Goal: Task Accomplishment & Management: Manage account settings

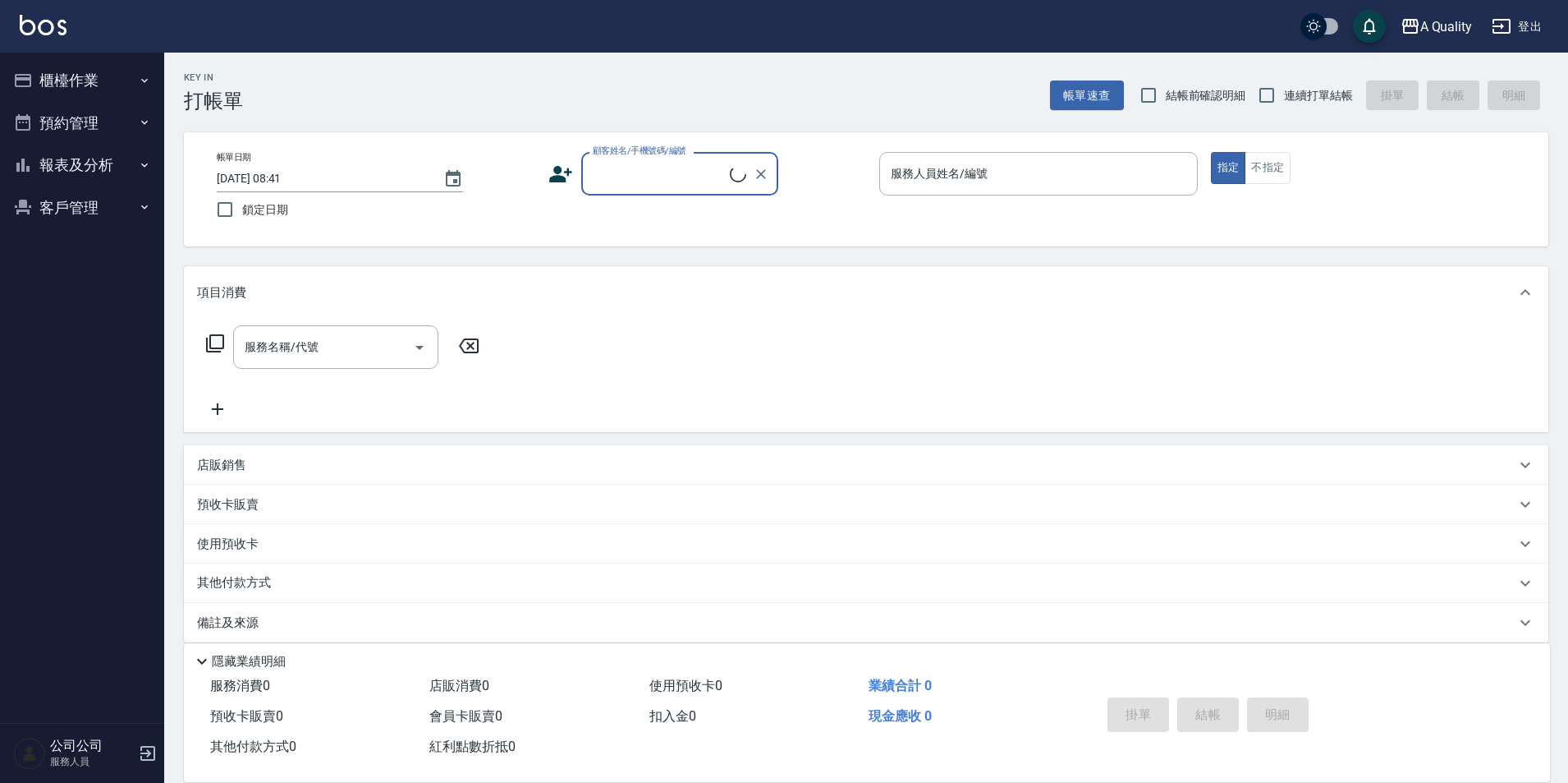
click at [83, 192] on button "客戶管理" at bounding box center [82, 207] width 151 height 42
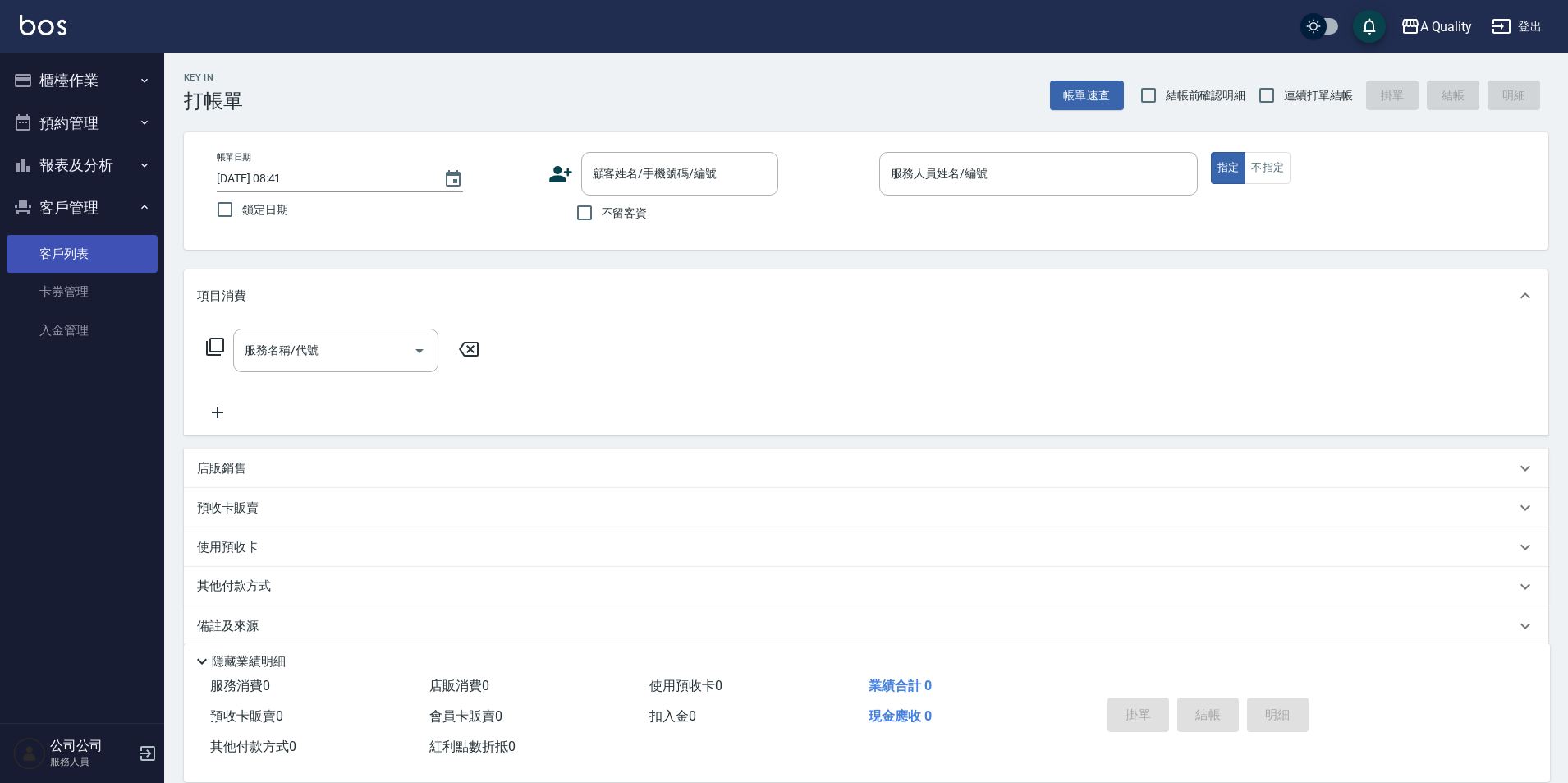
click at [64, 250] on link "客戶列表" at bounding box center [82, 253] width 151 height 37
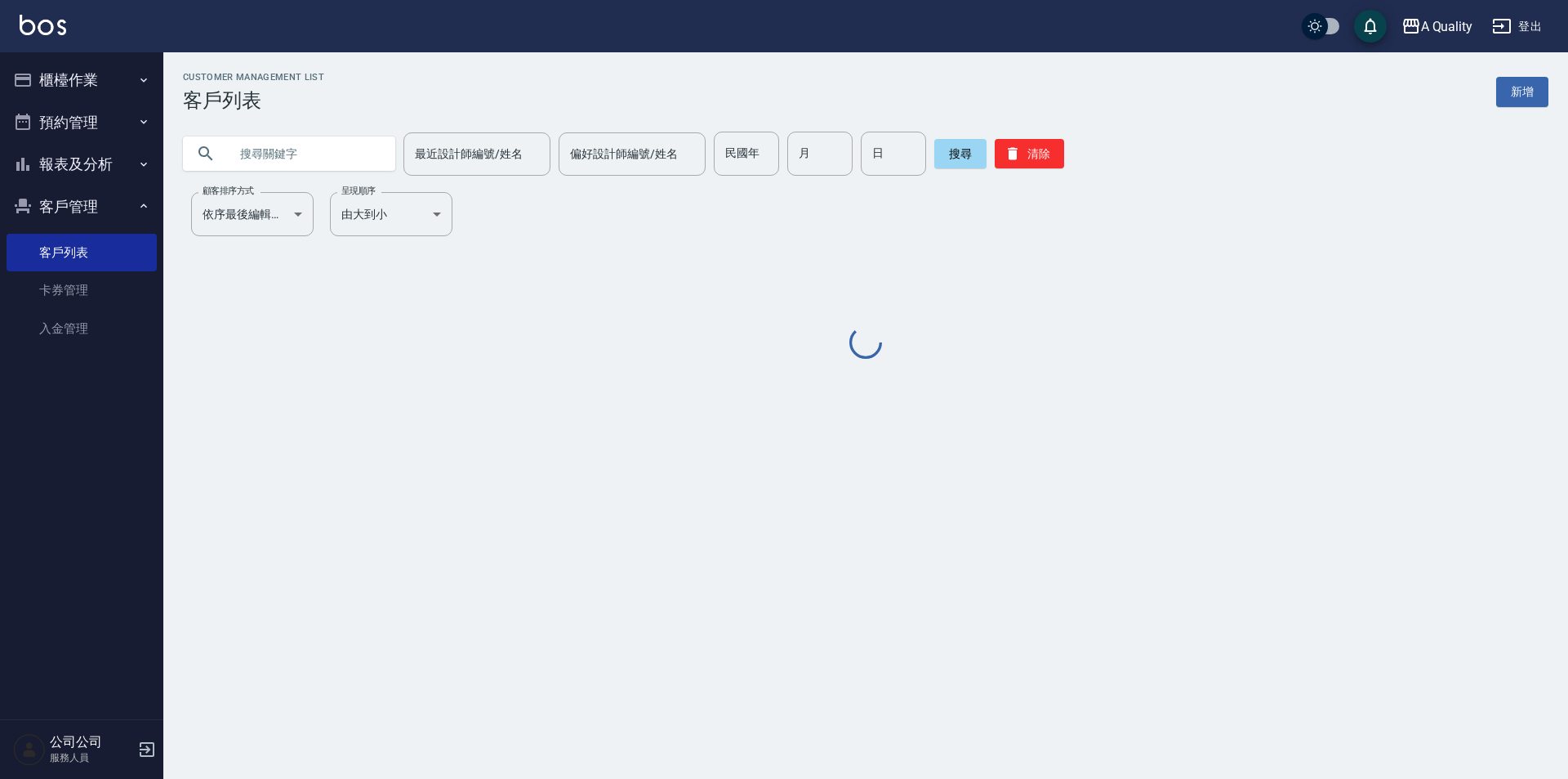
click at [362, 167] on input "text" at bounding box center [305, 153] width 153 height 44
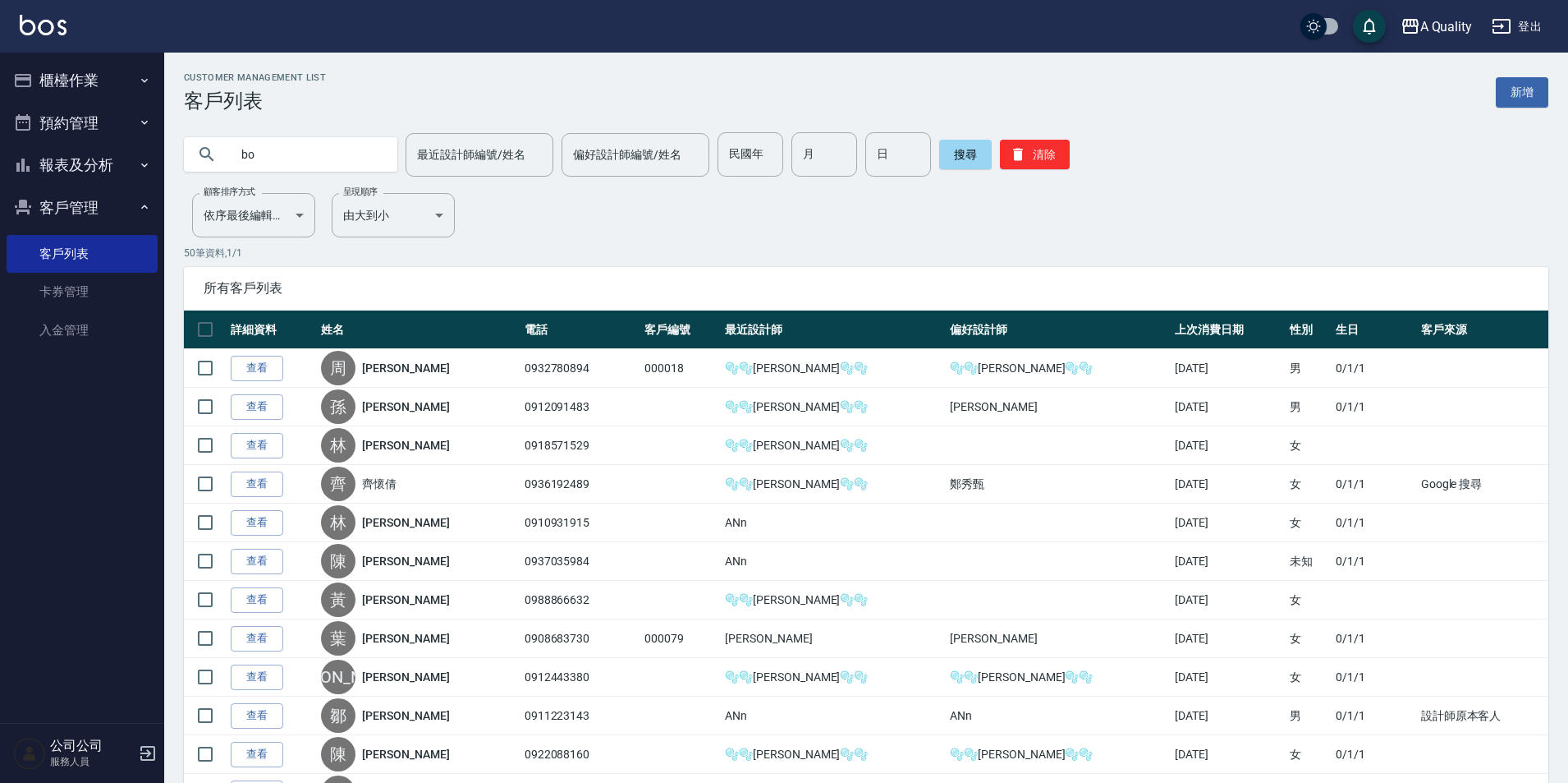
type input "bo"
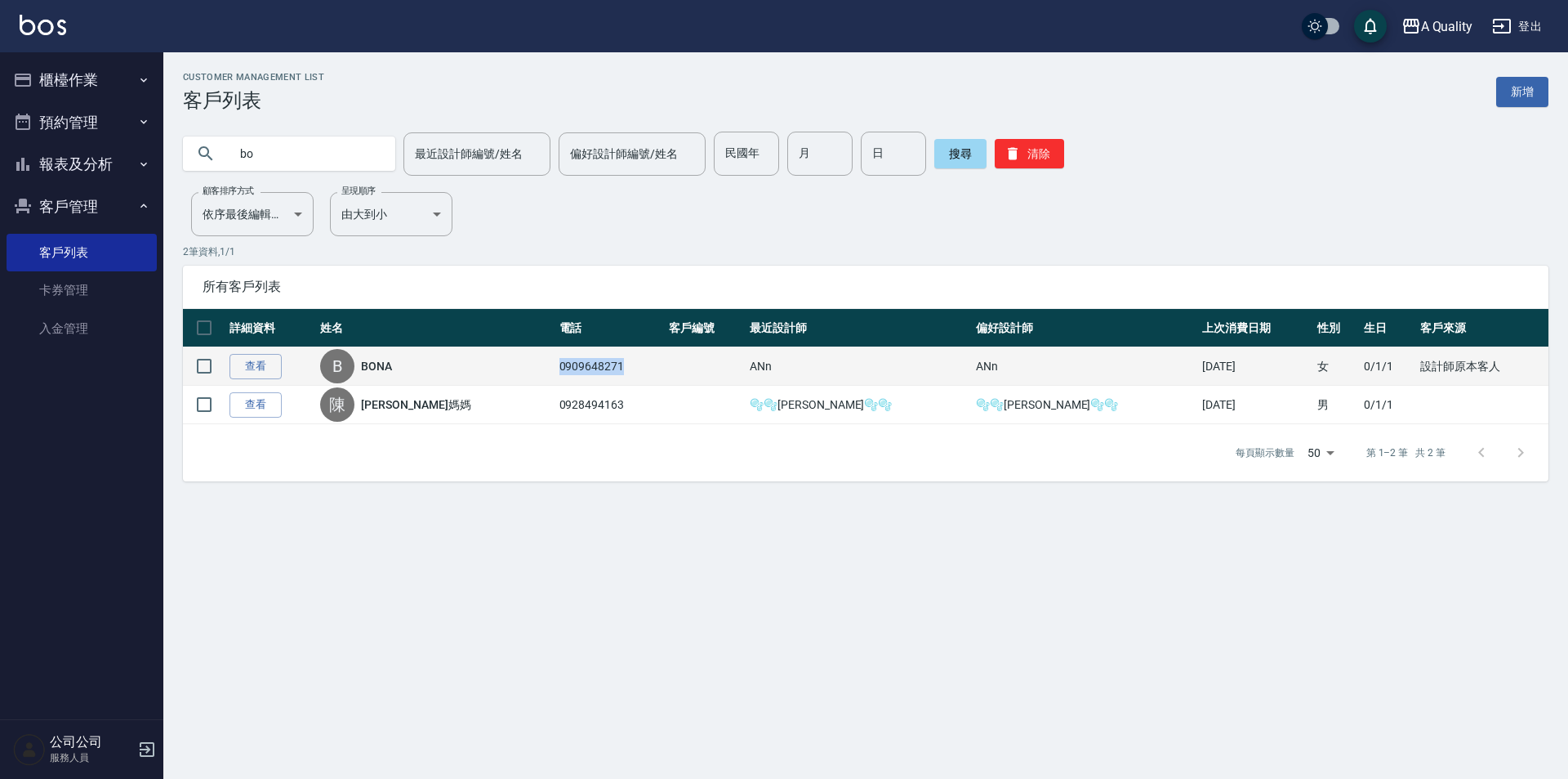
drag, startPoint x: 567, startPoint y: 364, endPoint x: 650, endPoint y: 367, distance: 83.1
click at [650, 367] on td "0909648271" at bounding box center [610, 366] width 110 height 38
copy td "0909648271"
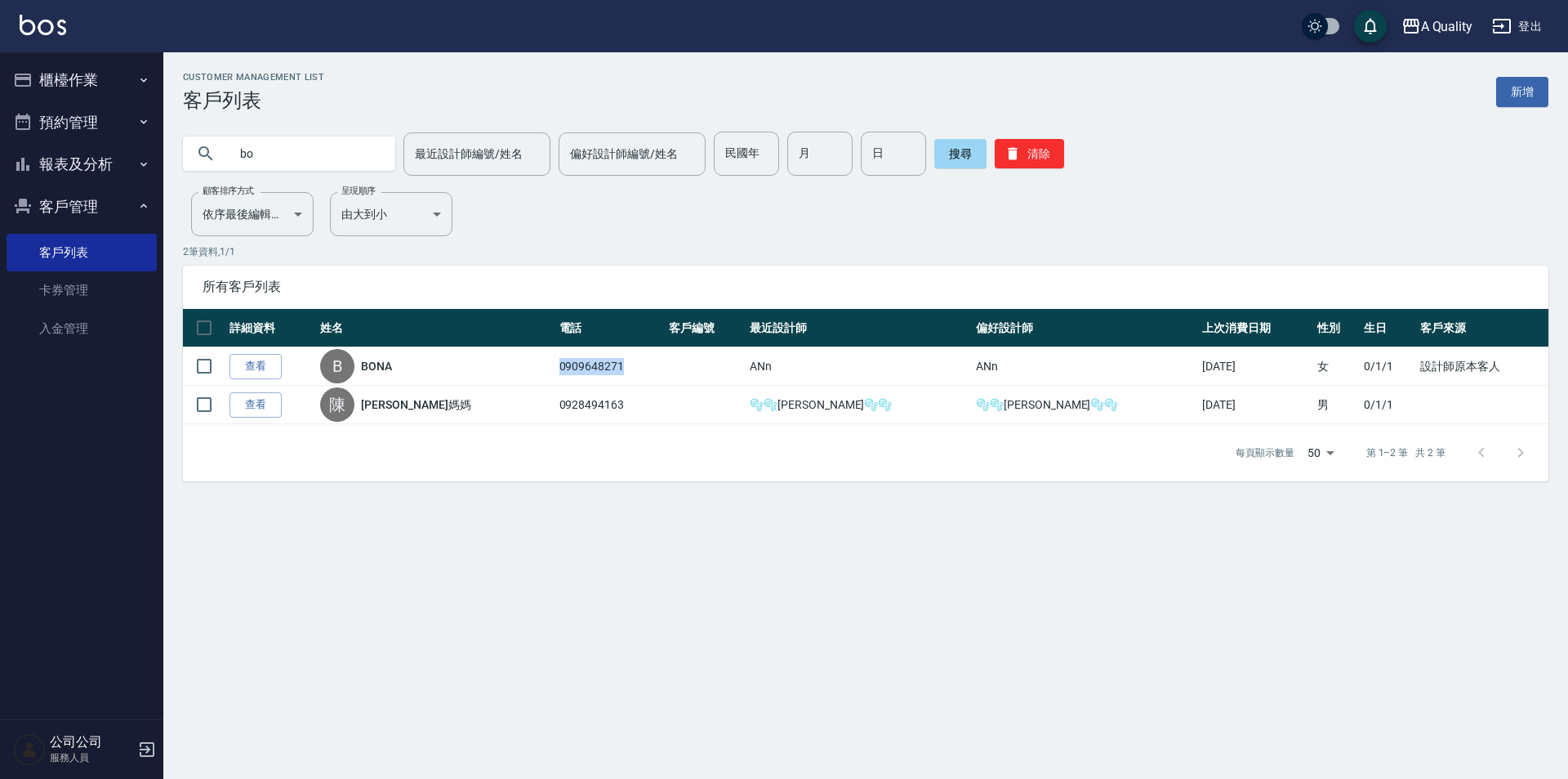
click at [134, 176] on button "報表及分析" at bounding box center [82, 163] width 150 height 42
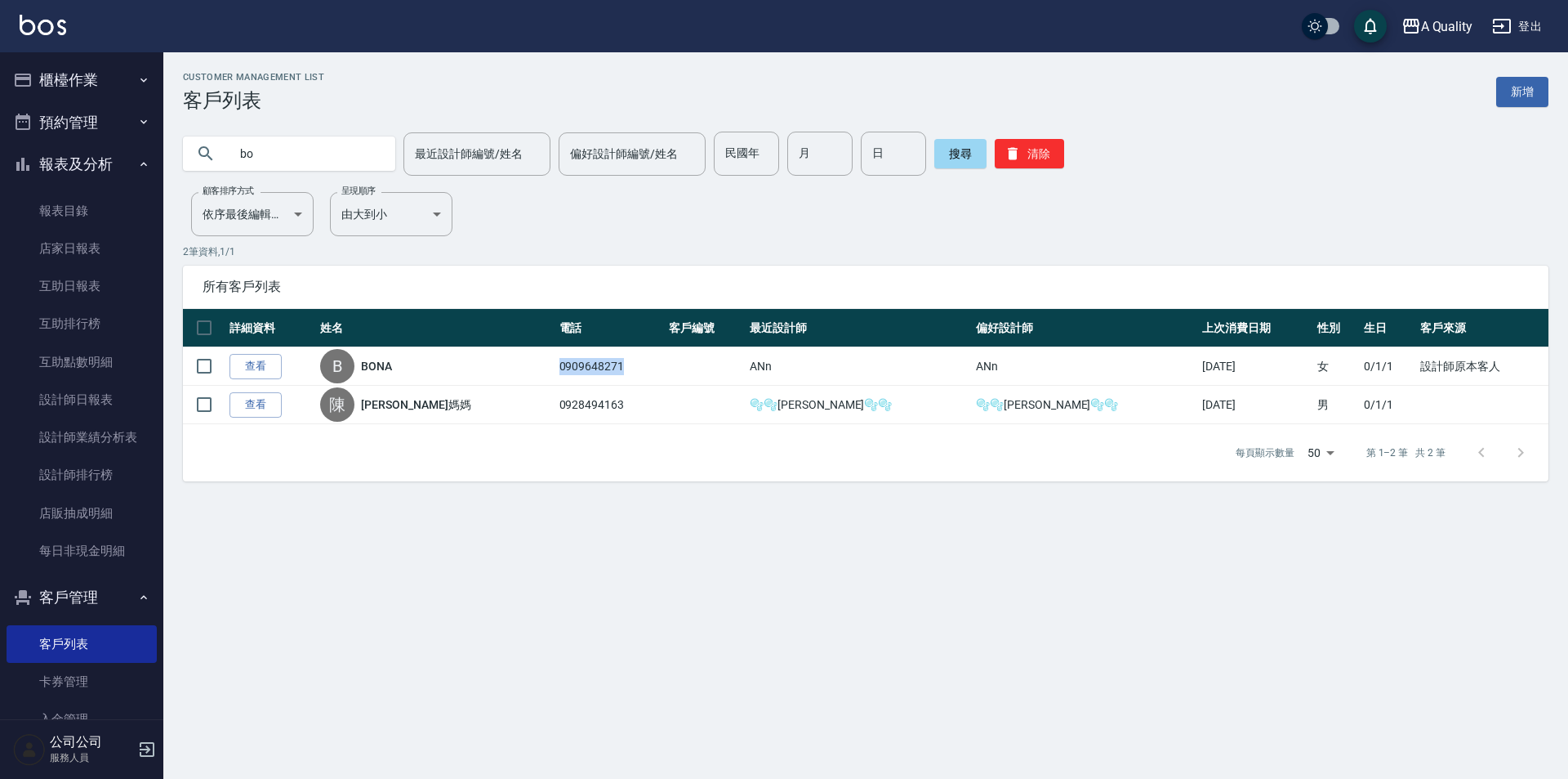
click at [95, 160] on button "報表及分析" at bounding box center [82, 163] width 150 height 42
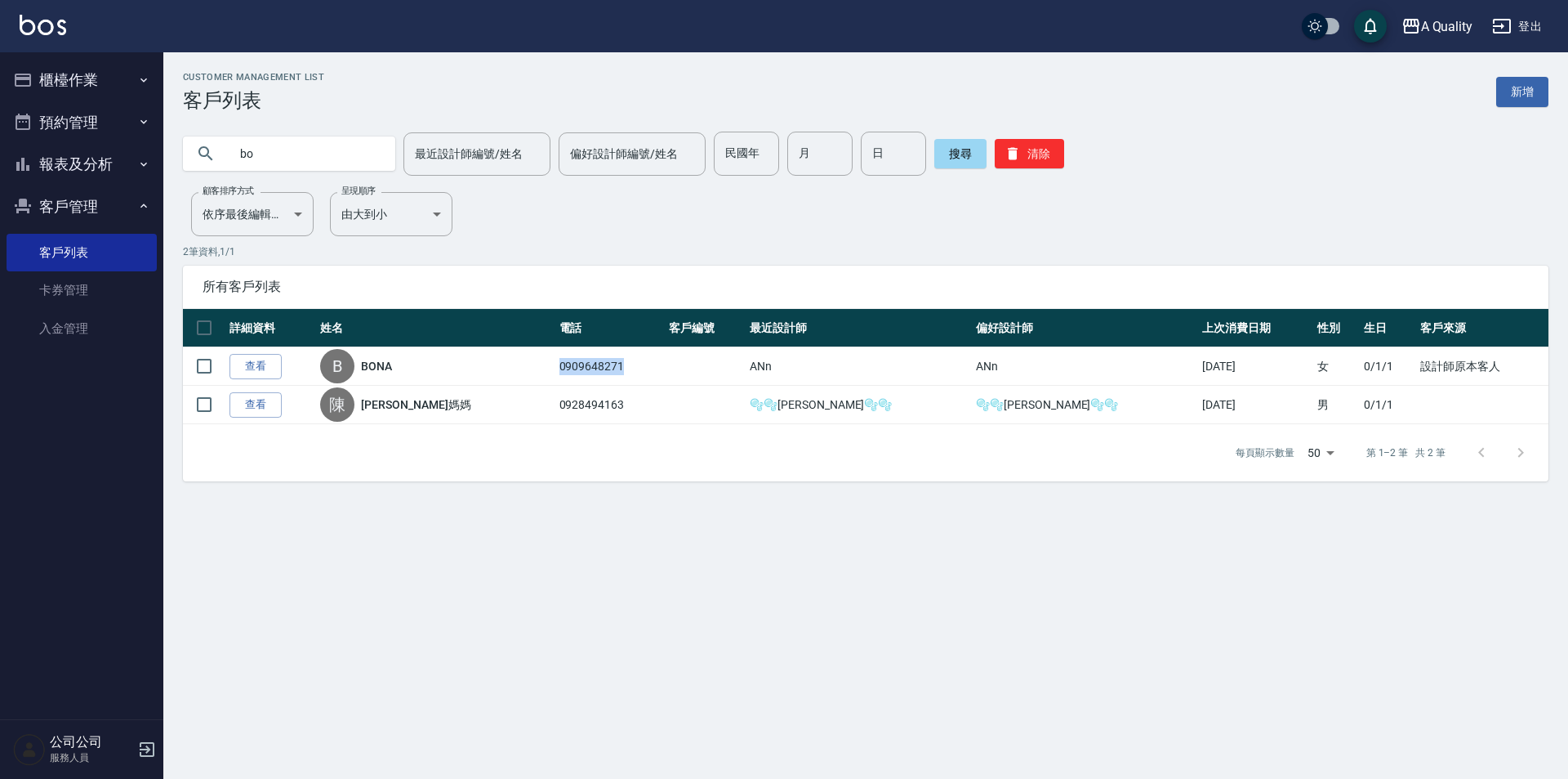
click at [90, 122] on button "預約管理" at bounding box center [82, 122] width 150 height 42
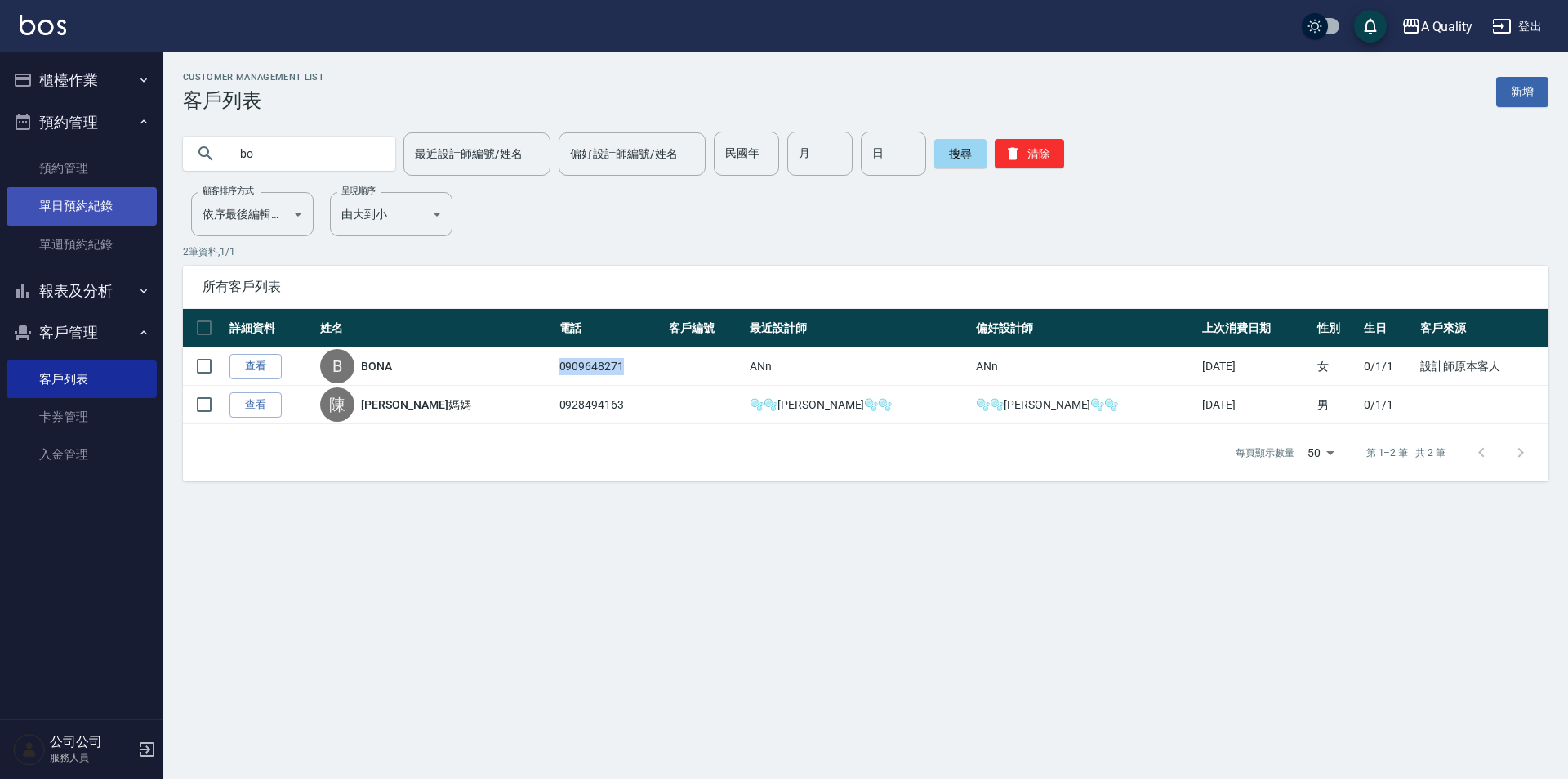
click at [92, 198] on link "單日預約紀錄" at bounding box center [82, 205] width 150 height 37
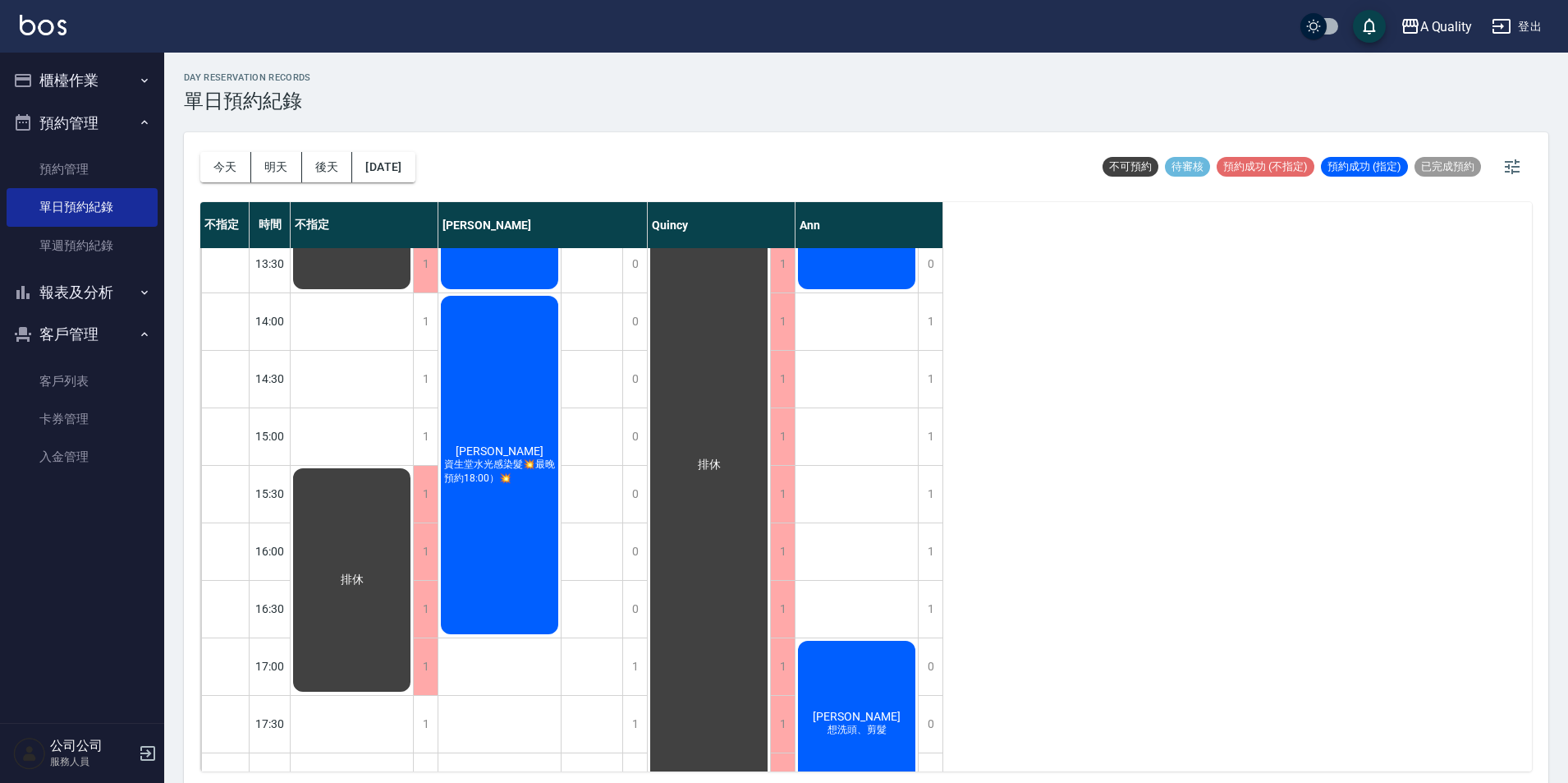
scroll to position [328, 0]
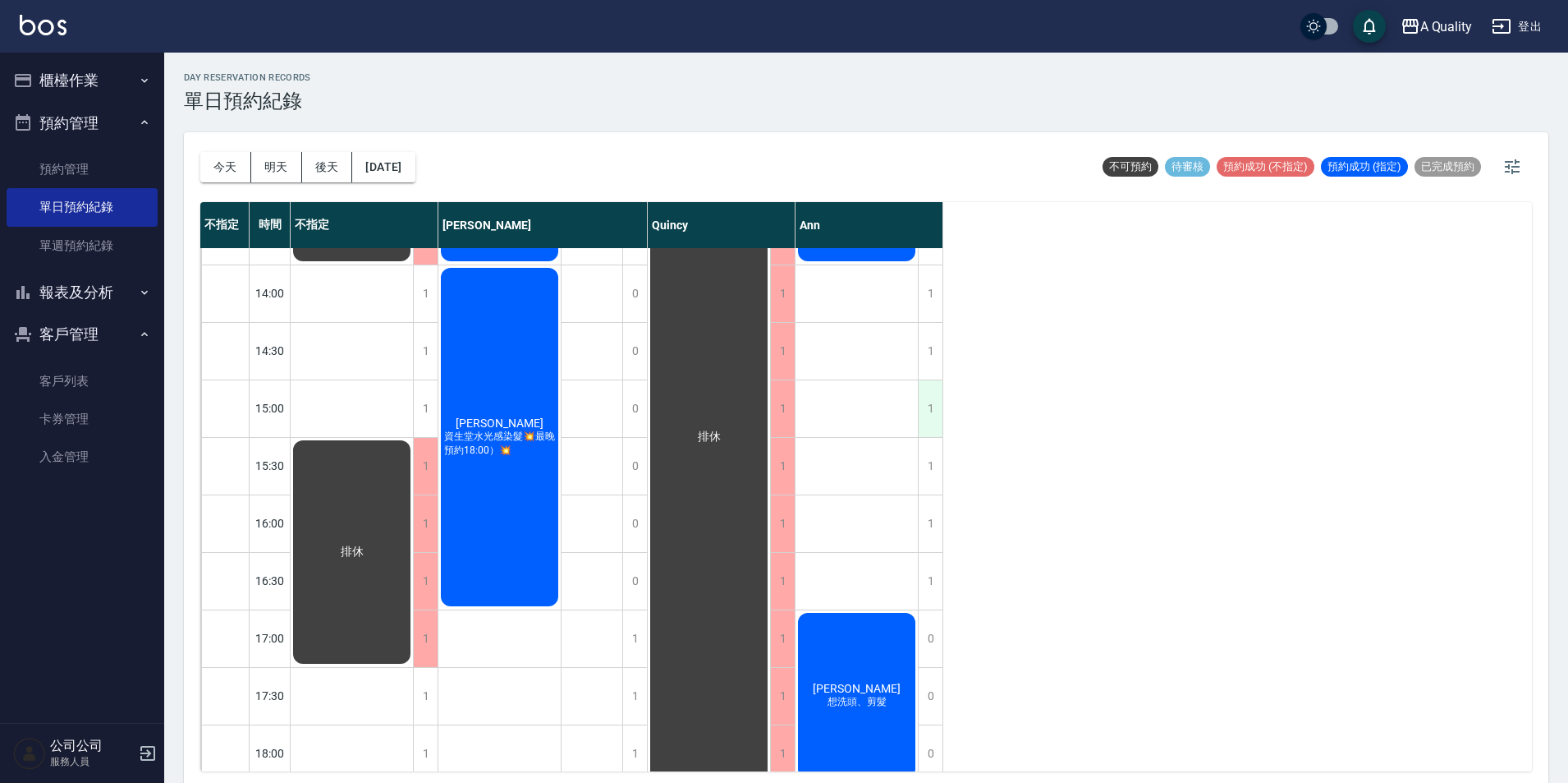
click at [935, 405] on div "1" at bounding box center [930, 409] width 25 height 57
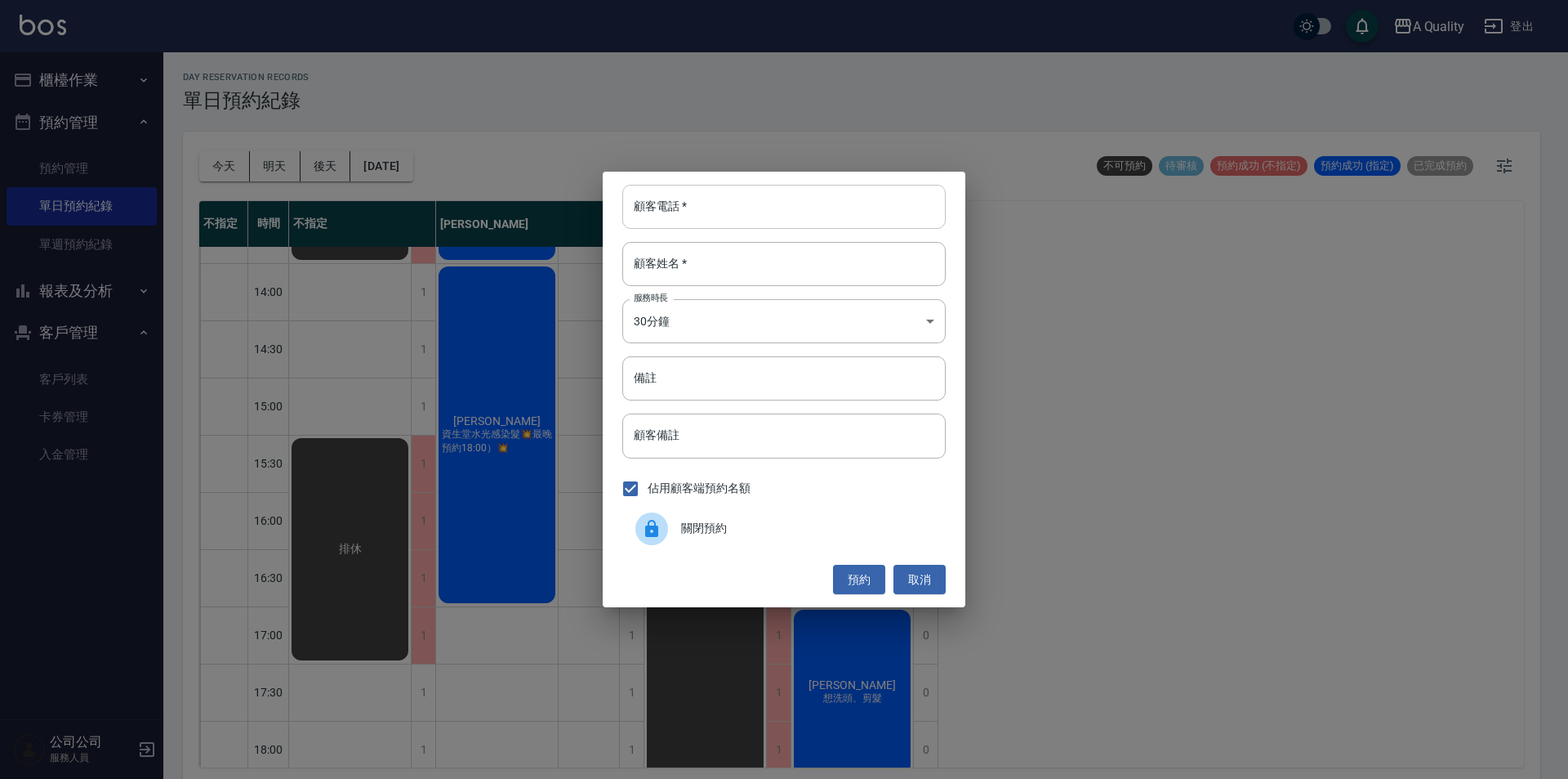
click at [693, 204] on input "顧客電話   *" at bounding box center [784, 206] width 323 height 44
paste input "0909648271"
type input "0909648271"
click at [680, 262] on div "顧客姓名   * 顧客姓名   *" at bounding box center [784, 263] width 323 height 44
type input "BO"
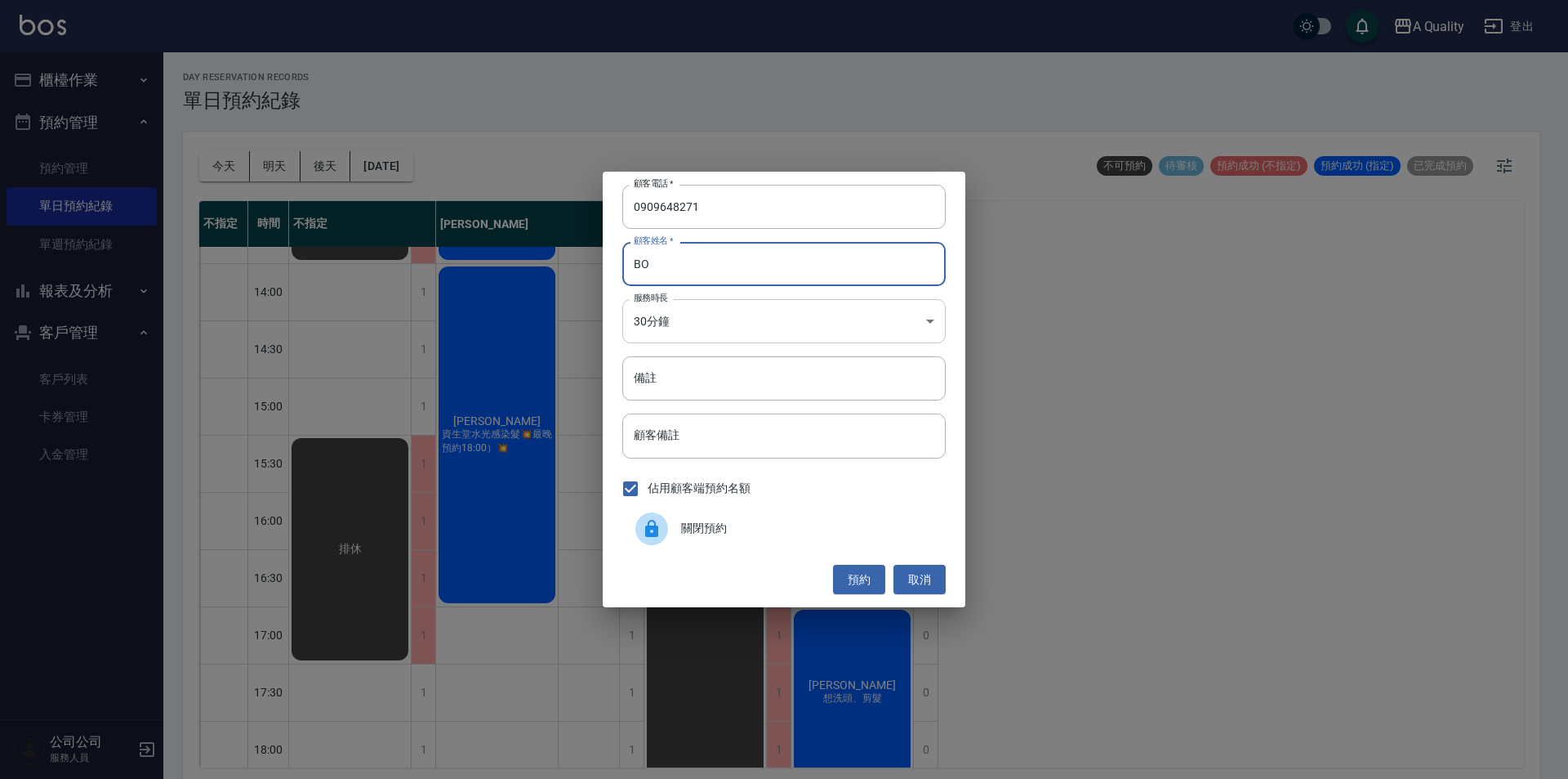
click at [700, 312] on body "A Quality 登出 櫃檯作業 打帳單 帳單列表 營業儀表板 現金收支登錄 每日結帳 排班表 現場電腦打卡 預約管理 預約管理 單日預約紀錄 單週預約紀錄…" at bounding box center [784, 392] width 1568 height 784
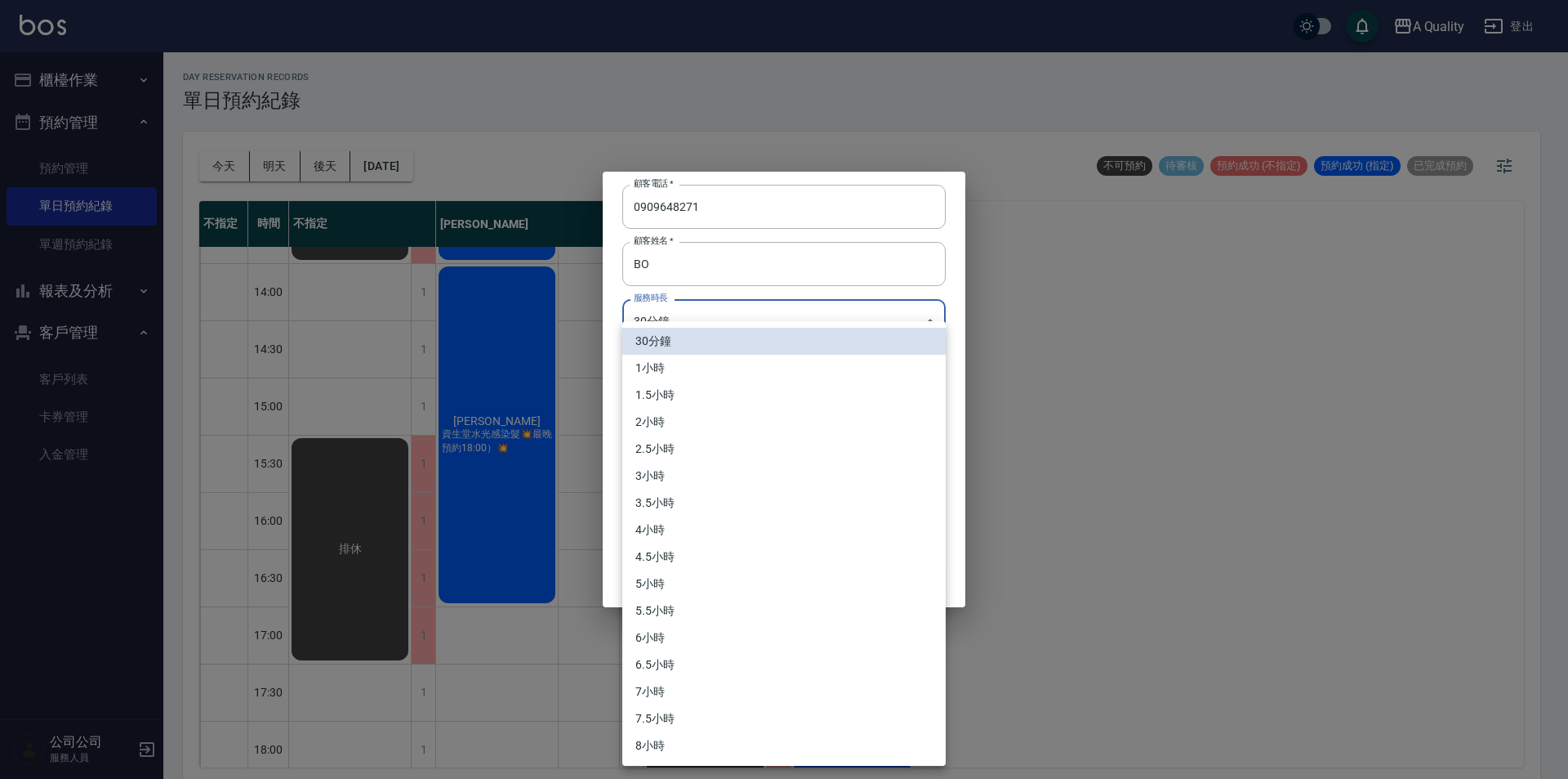
click at [678, 398] on li "1.5小時" at bounding box center [784, 395] width 323 height 27
type input "3"
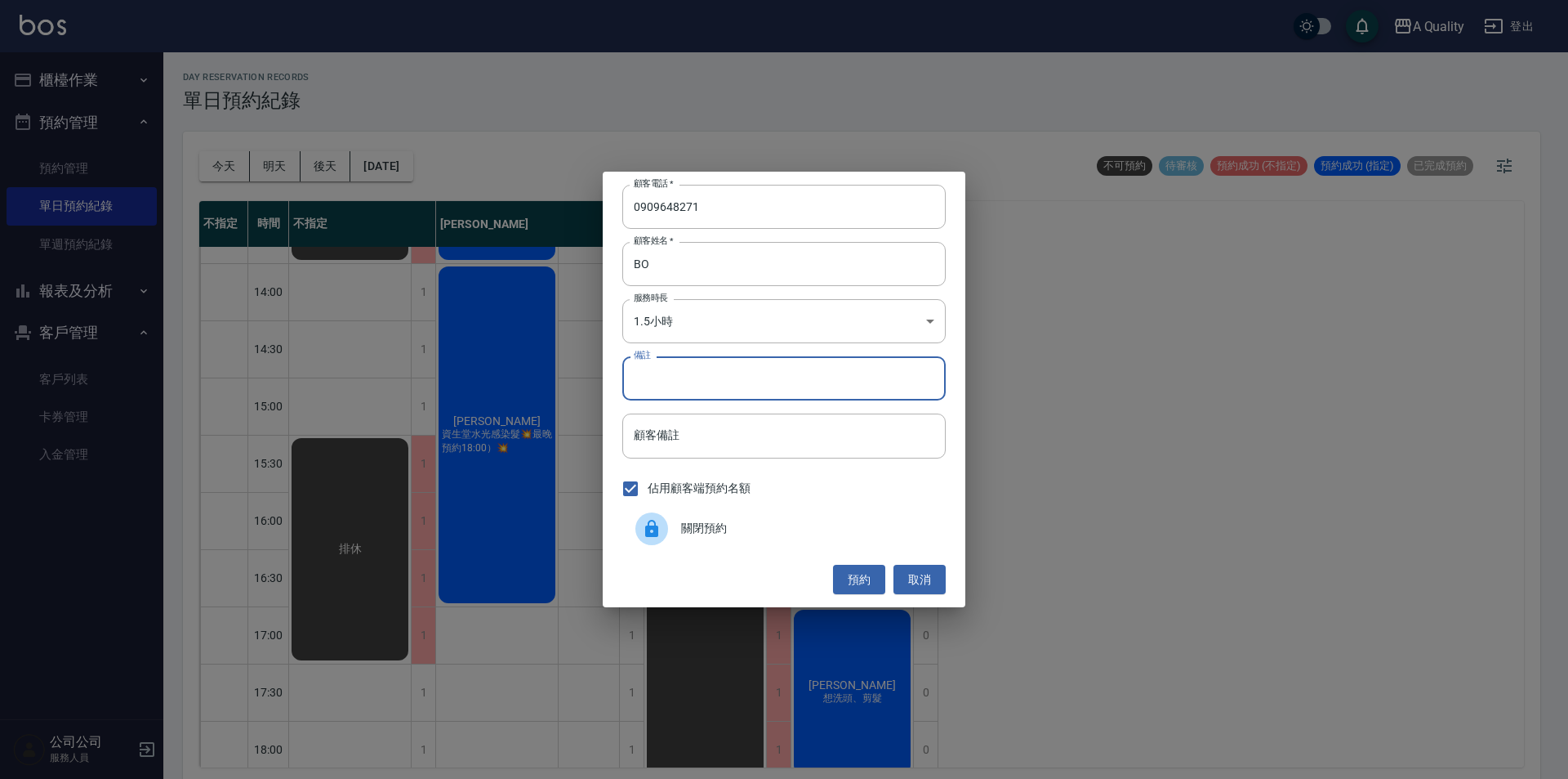
click at [689, 382] on input "備註" at bounding box center [784, 377] width 323 height 44
type input "K"
click at [859, 582] on button "預約" at bounding box center [860, 580] width 53 height 30
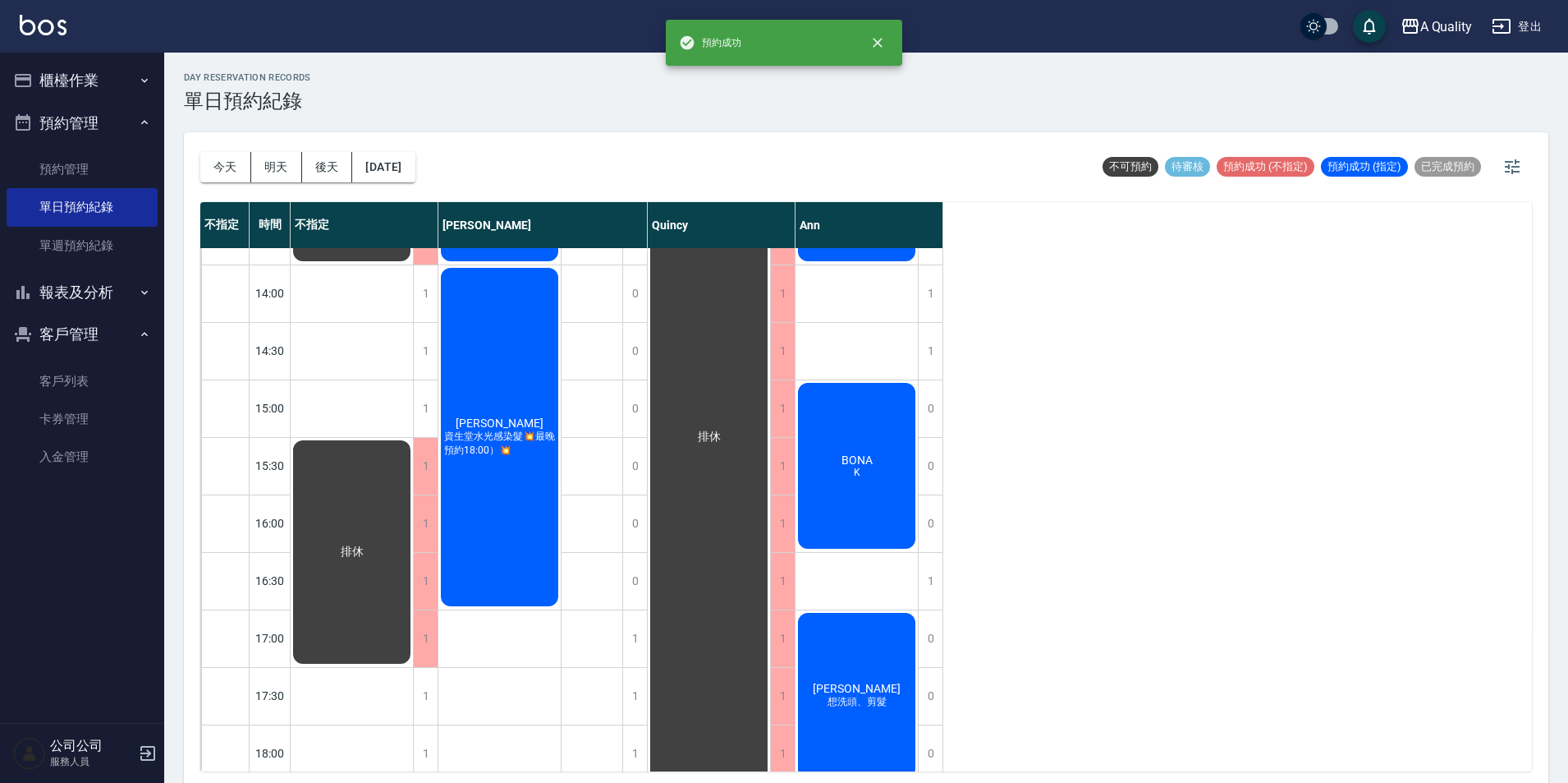
click at [875, 474] on div "BONA K" at bounding box center [856, 466] width 123 height 171
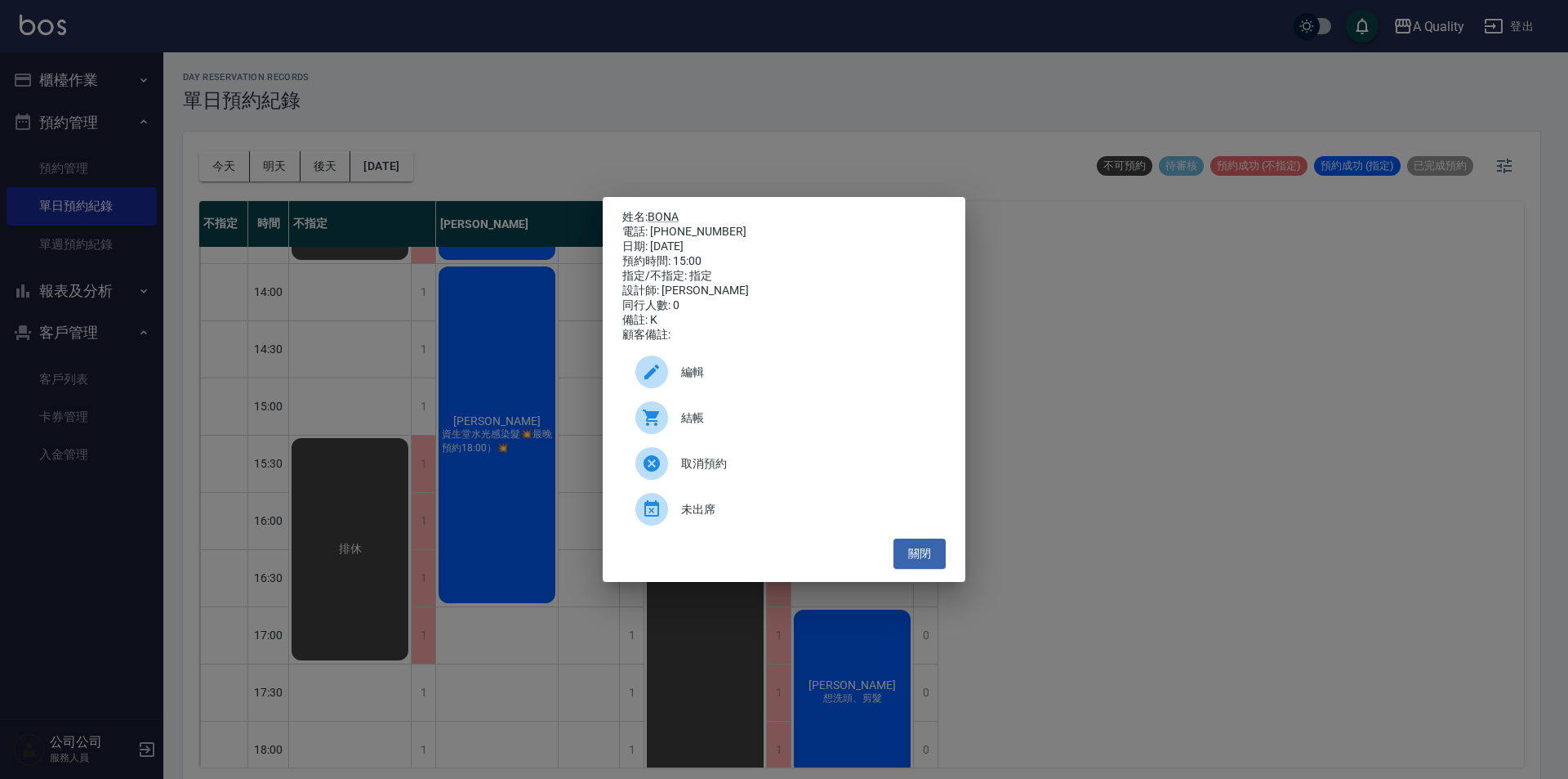
click at [716, 366] on div "編輯" at bounding box center [784, 371] width 323 height 46
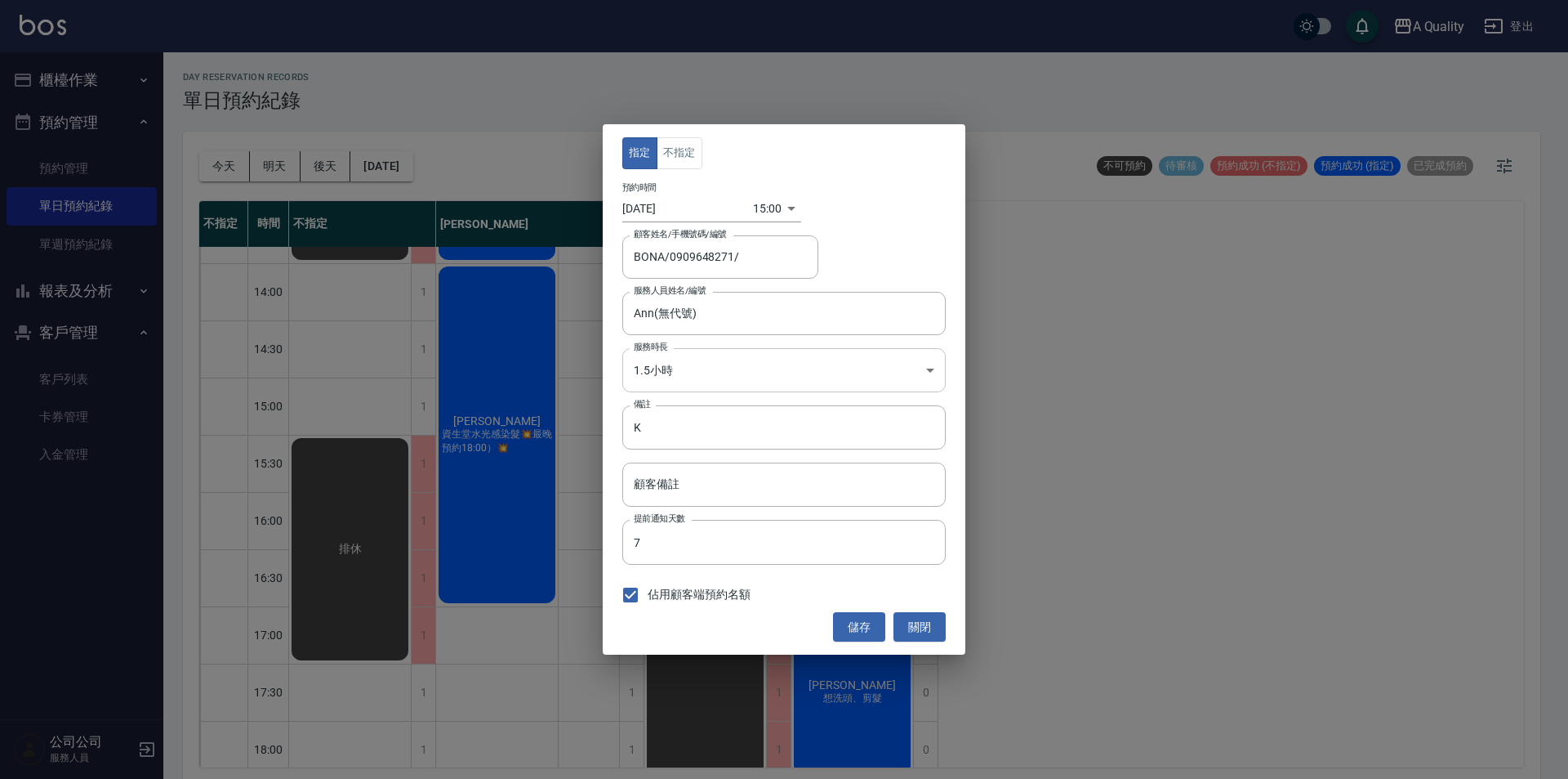
click at [677, 381] on body "A Quality 登出 櫃檯作業 打帳單 帳單列表 營業儀表板 現金收支登錄 每日結帳 排班表 現場電腦打卡 預約管理 預約管理 單日預約紀錄 單週預約紀錄…" at bounding box center [784, 392] width 1568 height 784
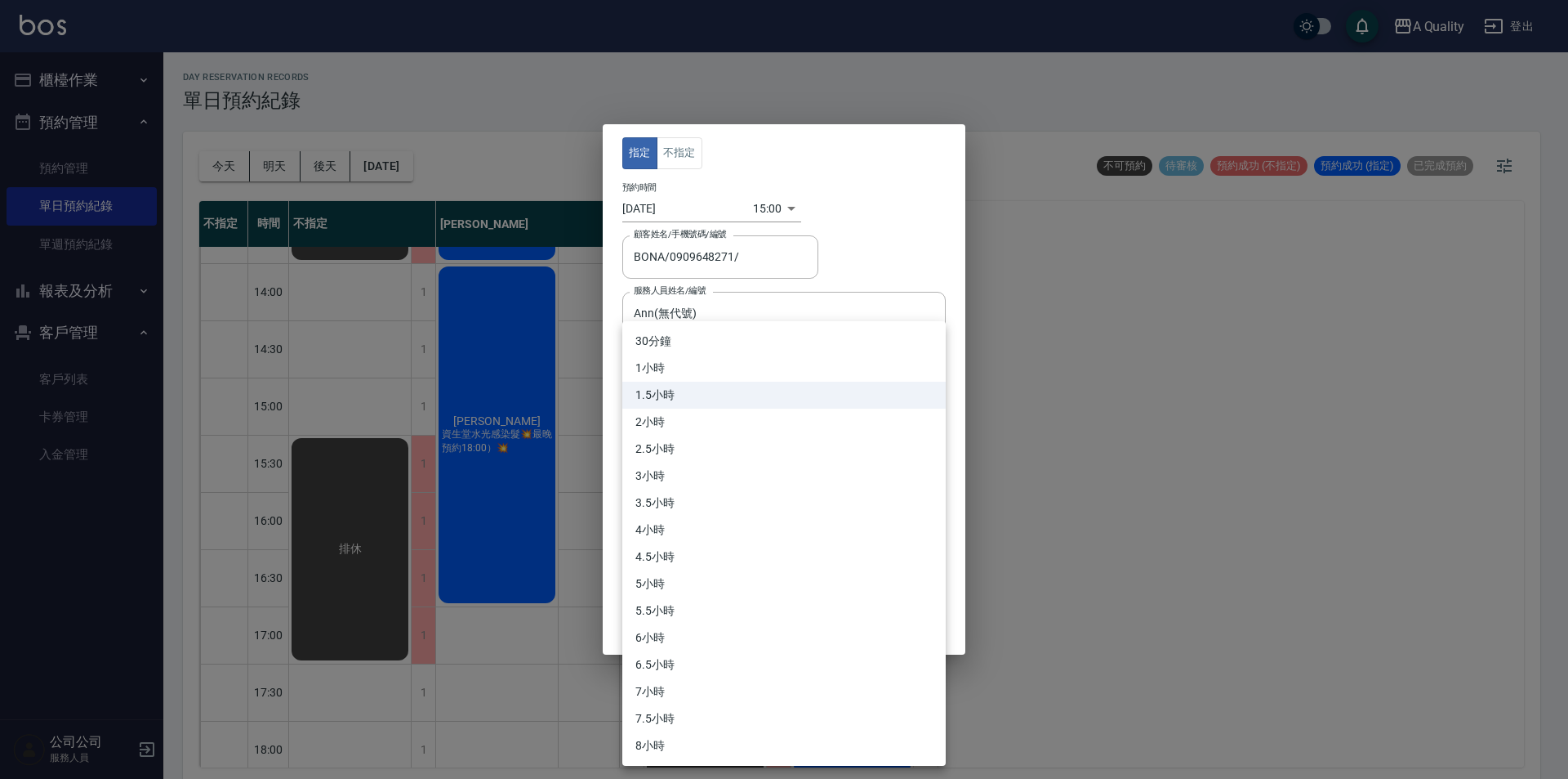
click at [662, 413] on li "2小時" at bounding box center [784, 422] width 323 height 27
type input "4"
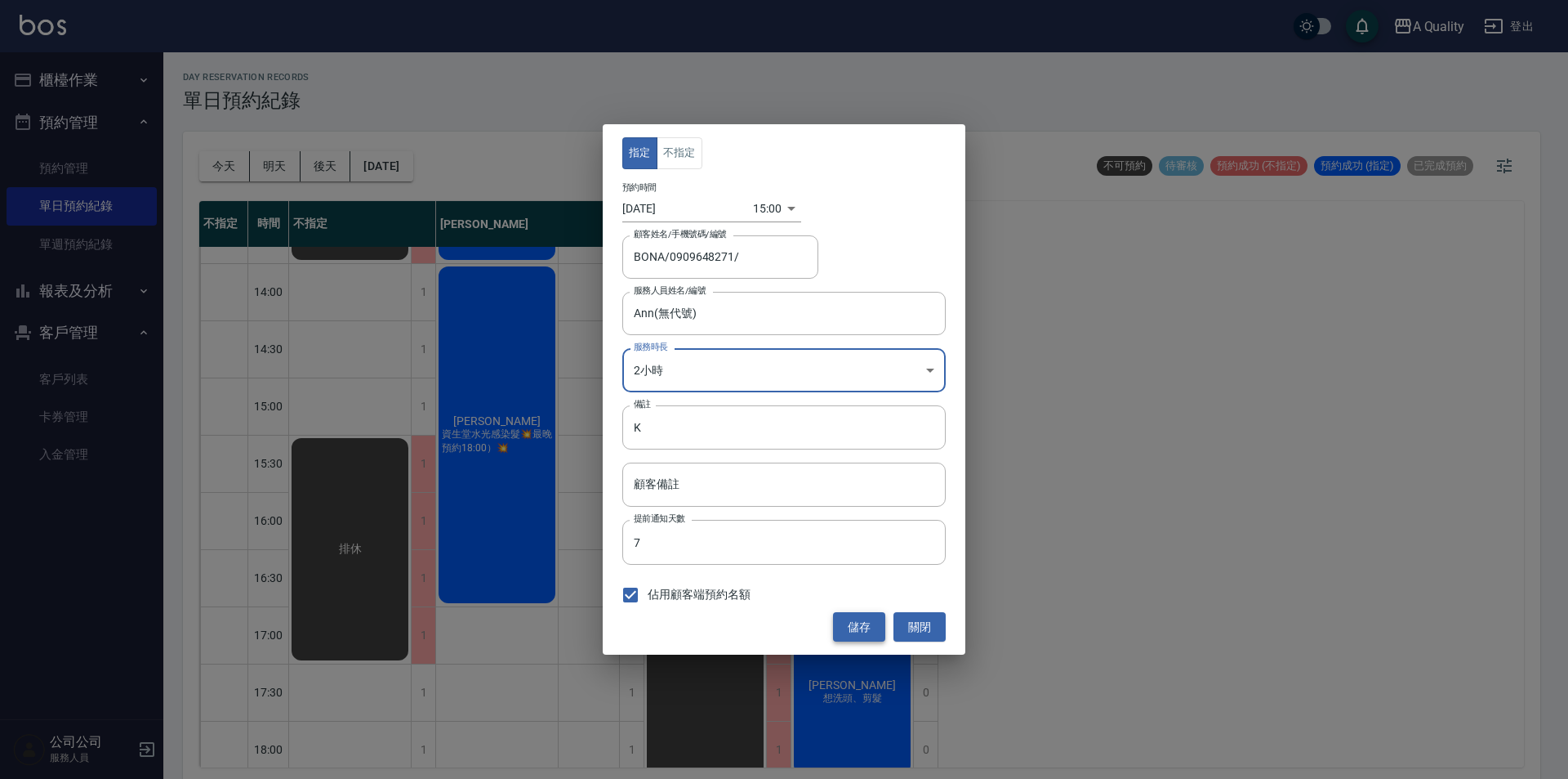
click at [858, 626] on button "儲存" at bounding box center [860, 627] width 53 height 30
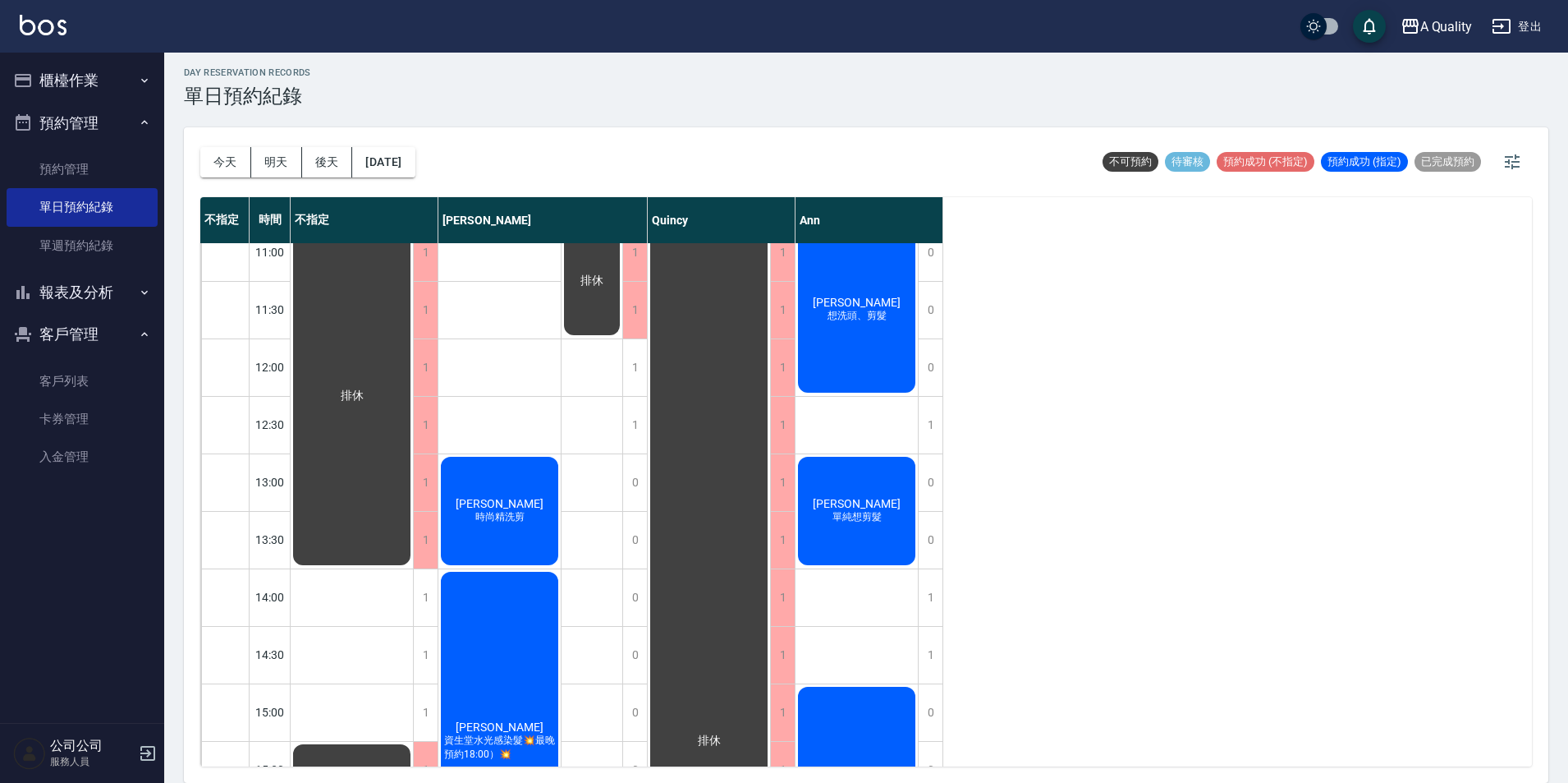
scroll to position [0, 0]
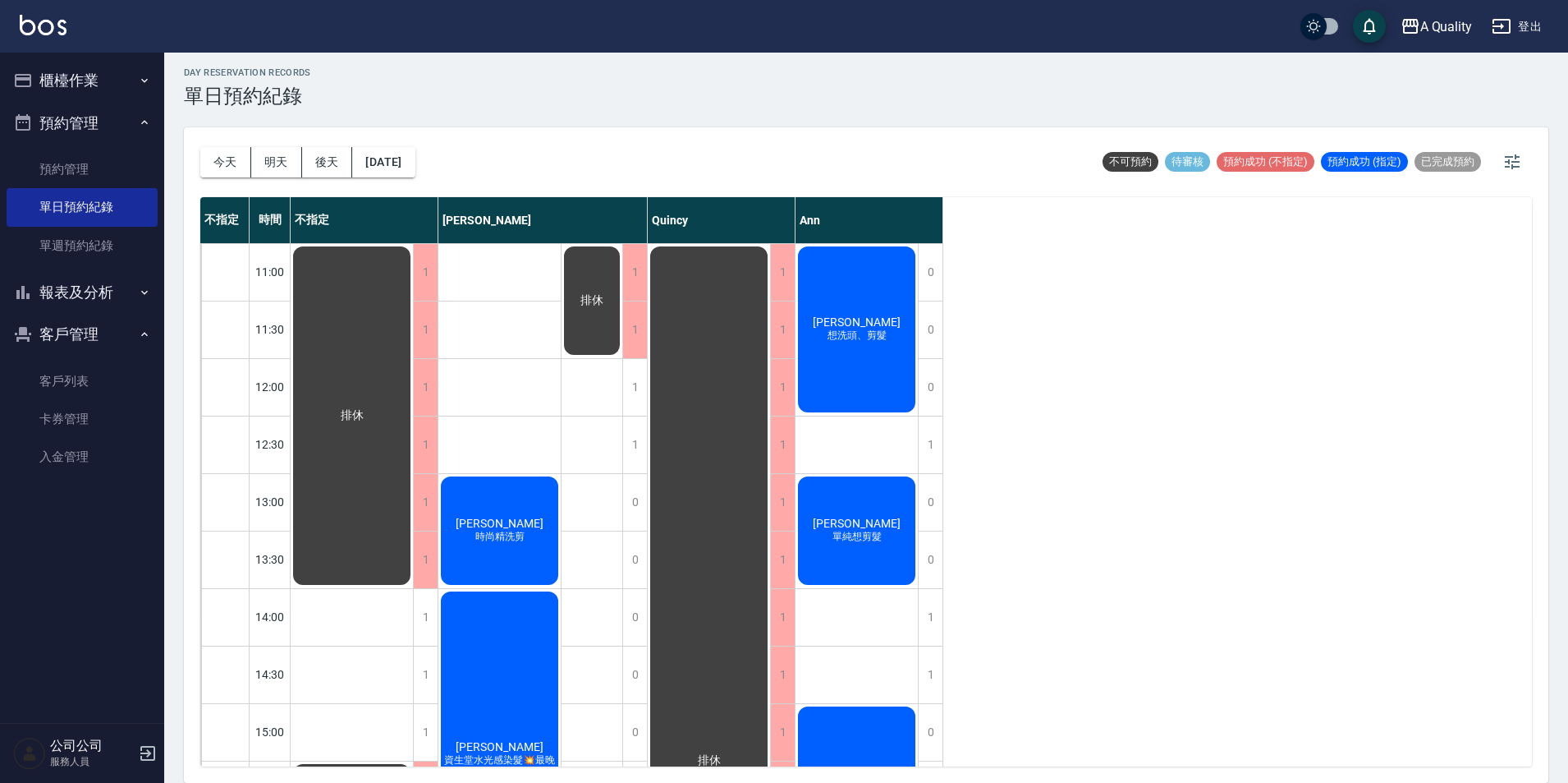
click at [335, 166] on button "後天" at bounding box center [328, 162] width 51 height 30
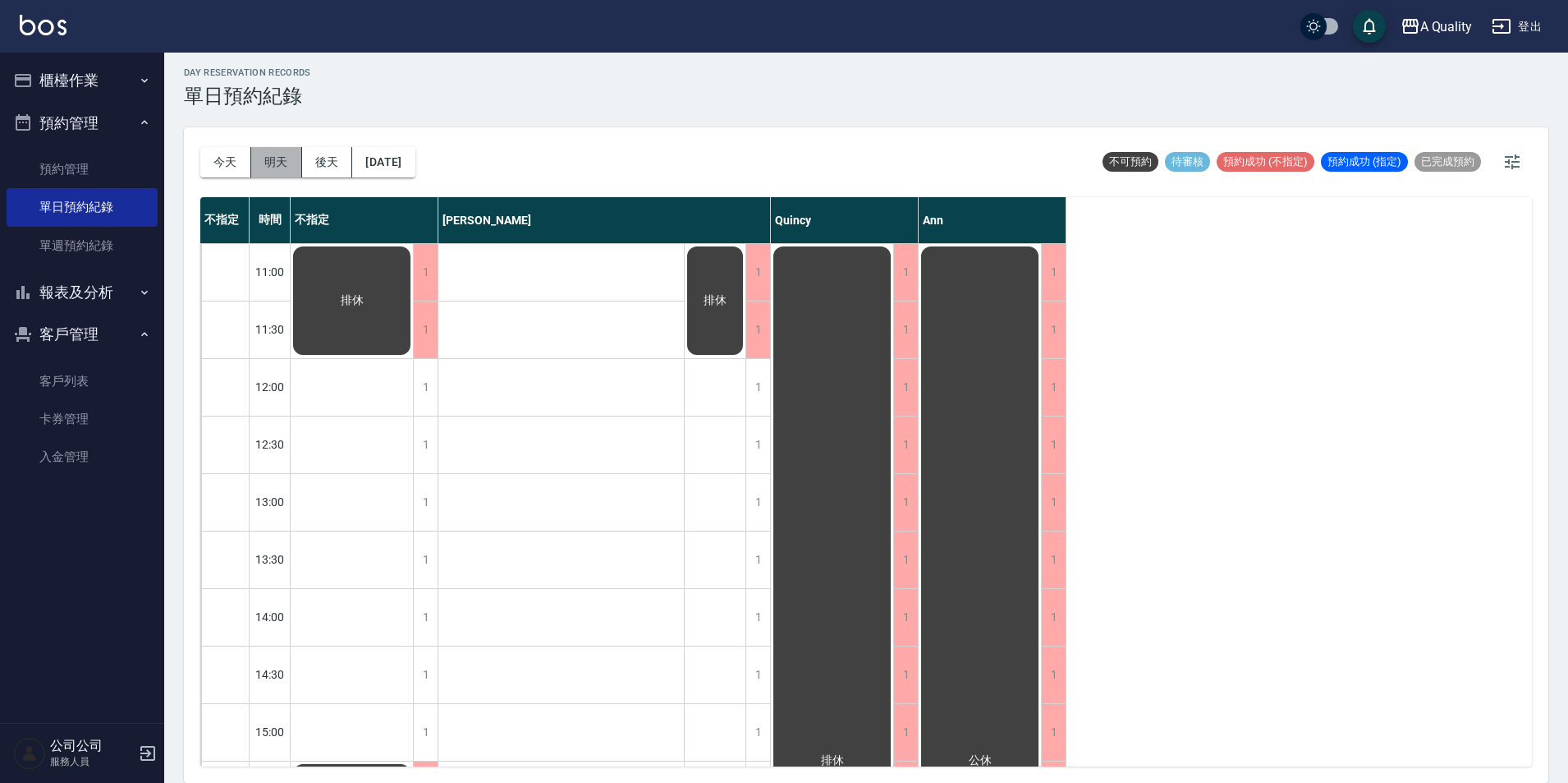
click at [276, 154] on button "明天" at bounding box center [277, 162] width 51 height 30
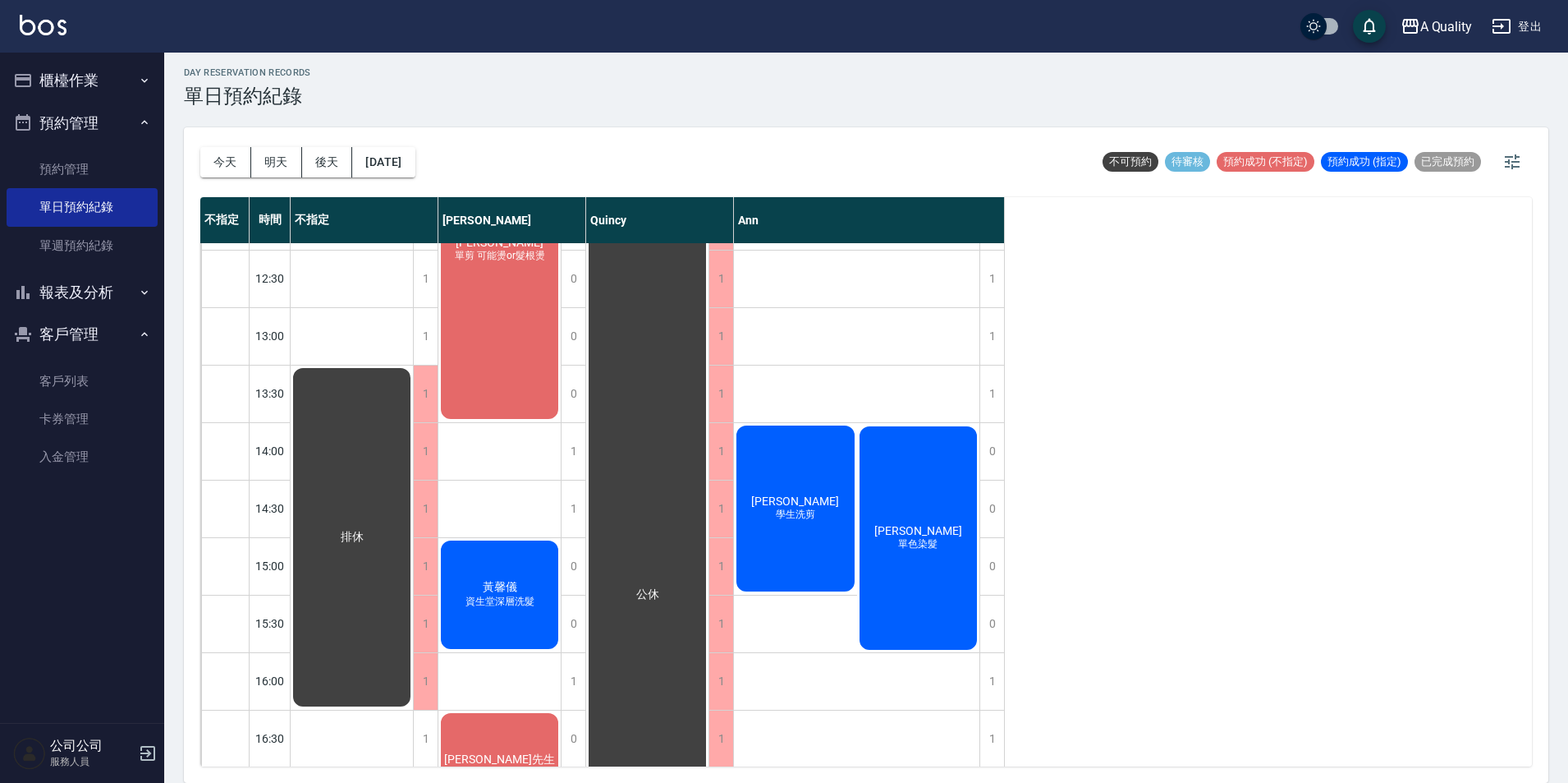
scroll to position [328, 0]
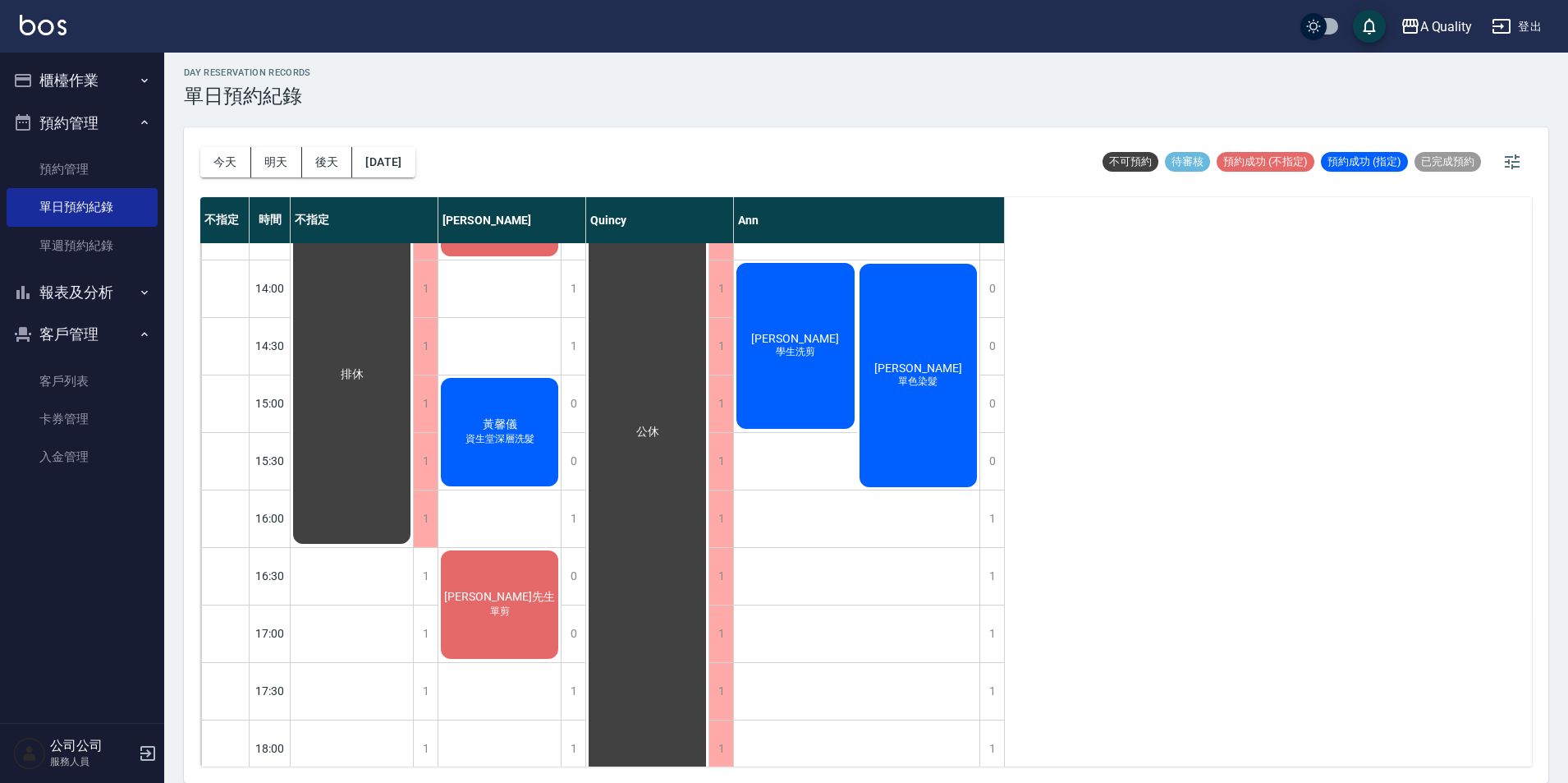
click at [931, 369] on span "[PERSON_NAME]" at bounding box center [918, 367] width 94 height 13
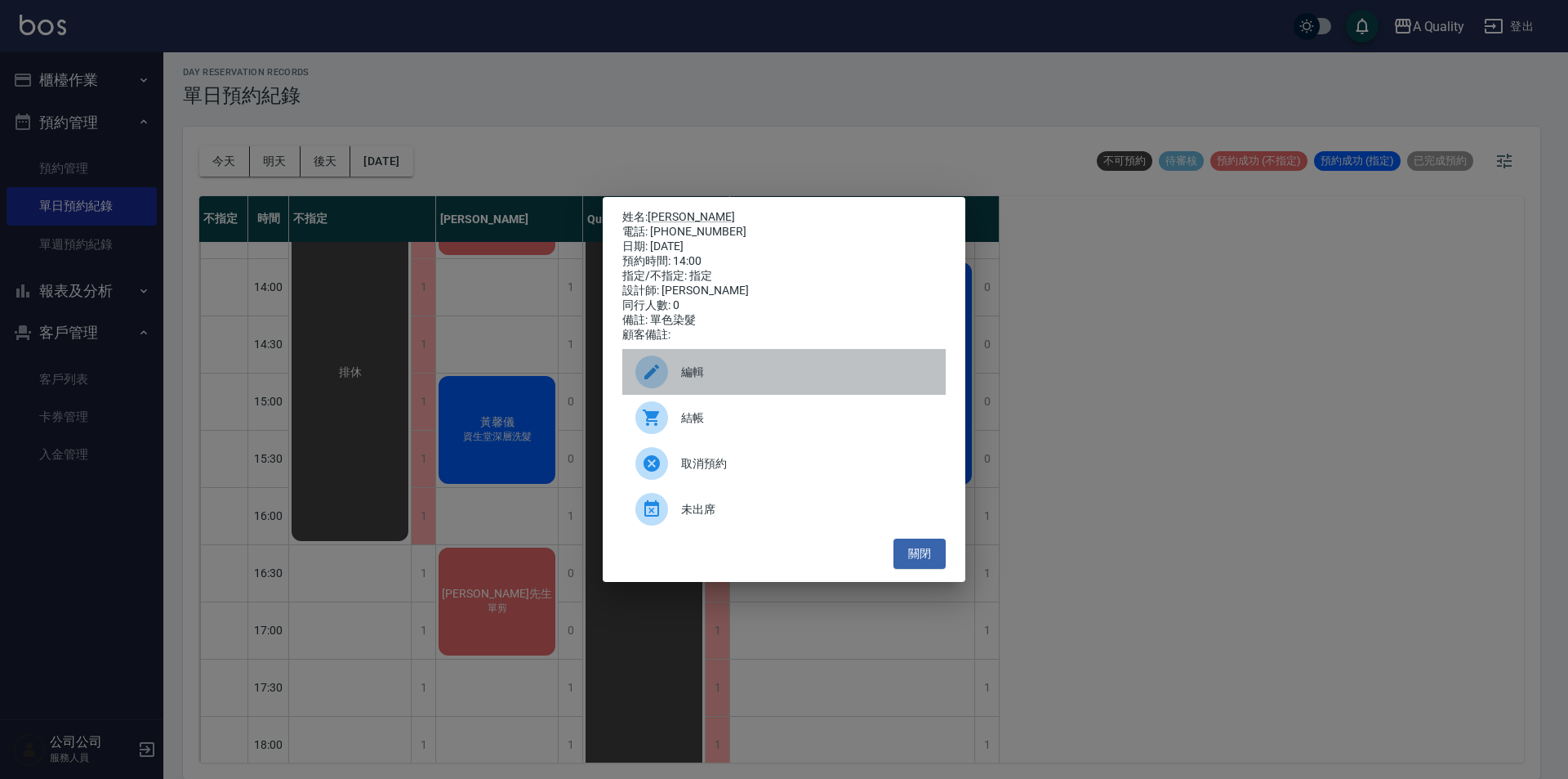
click at [745, 371] on span "編輯" at bounding box center [806, 372] width 251 height 18
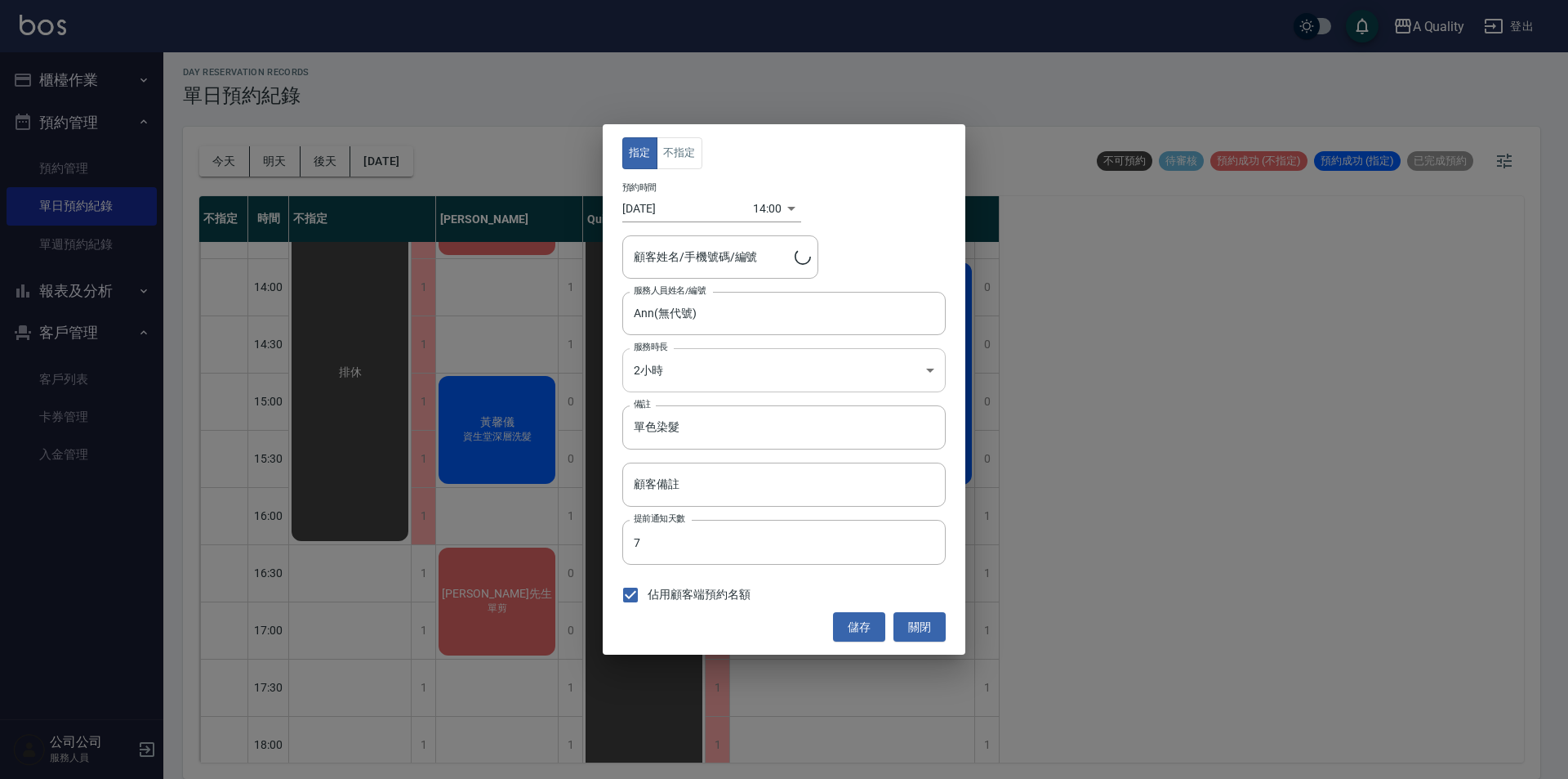
type input "[PERSON_NAME]/0921681386/000164"
click at [926, 631] on button "關閉" at bounding box center [920, 627] width 53 height 30
